Goal: Navigation & Orientation: Find specific page/section

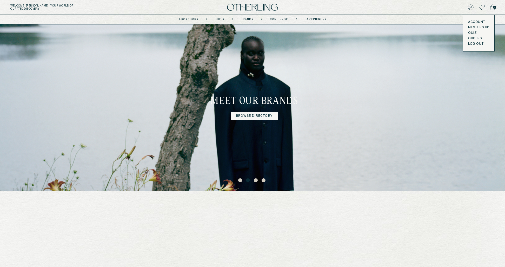
click at [474, 43] on button "LOG OUT" at bounding box center [475, 44] width 15 height 4
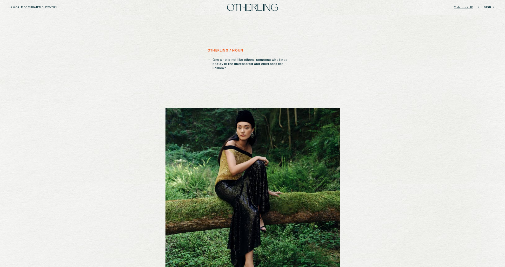
click at [462, 7] on link "Membership" at bounding box center [463, 7] width 19 height 3
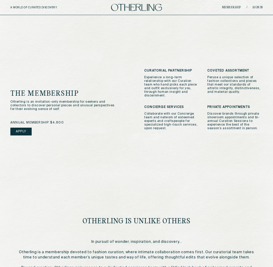
scroll to position [214, 0]
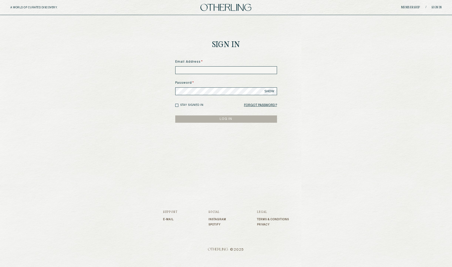
type input "**********"
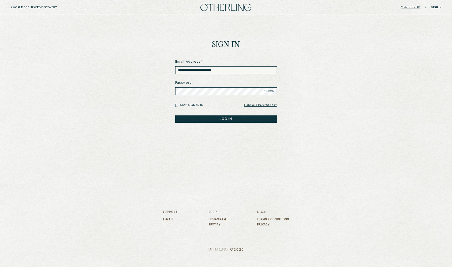
click at [414, 7] on link "Membership" at bounding box center [410, 7] width 19 height 3
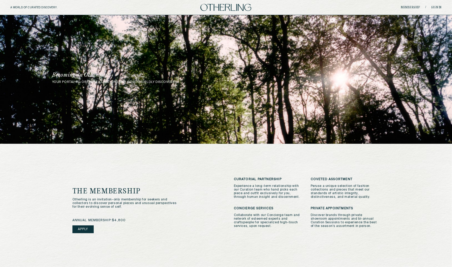
click at [437, 5] on div "Membership / Sign in" at bounding box center [370, 7] width 144 height 4
